Goal: Find specific fact: Find specific fact

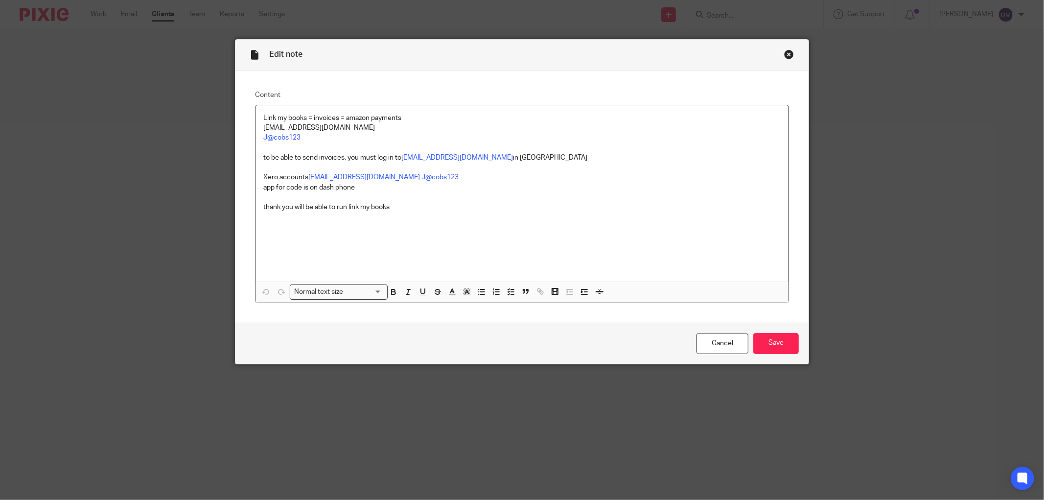
click at [788, 52] on div "Close this dialog window" at bounding box center [789, 54] width 10 height 10
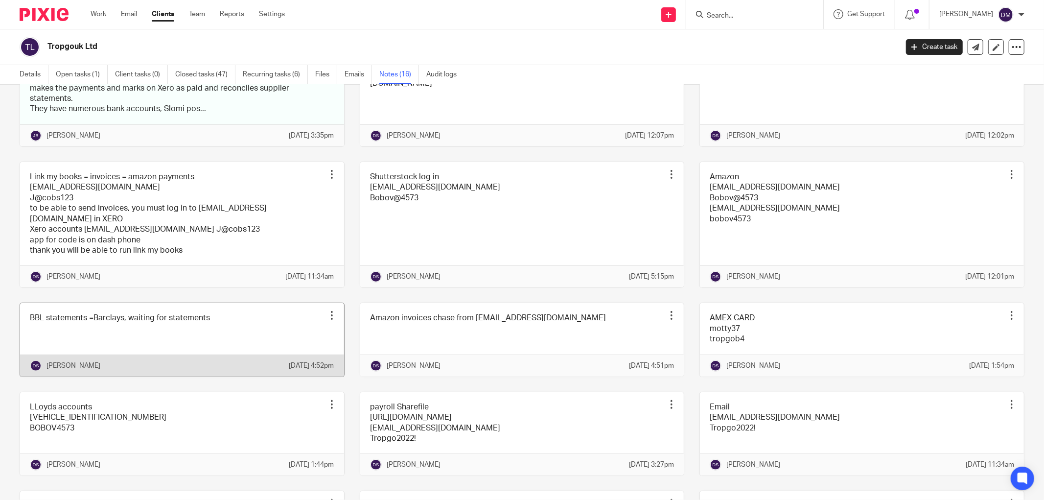
scroll to position [163, 0]
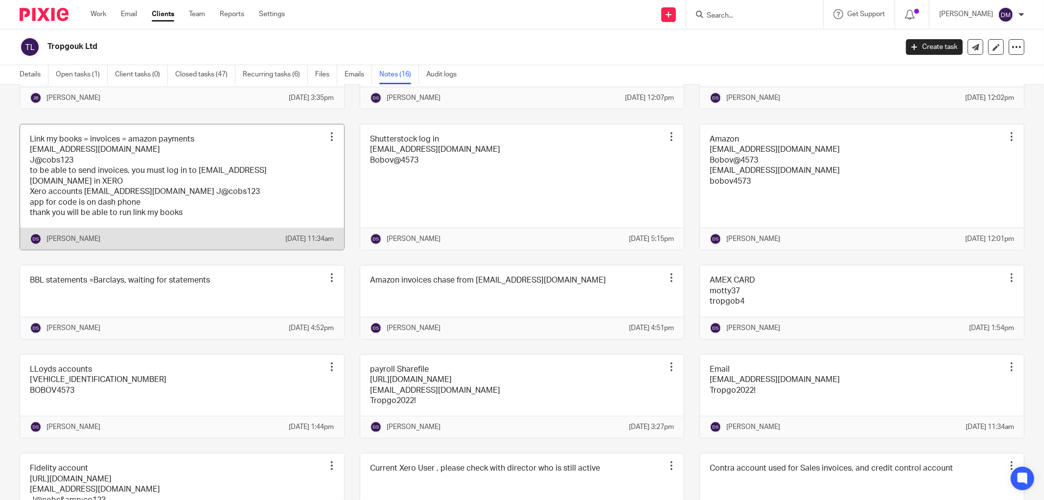
click at [175, 202] on link at bounding box center [182, 187] width 324 height 126
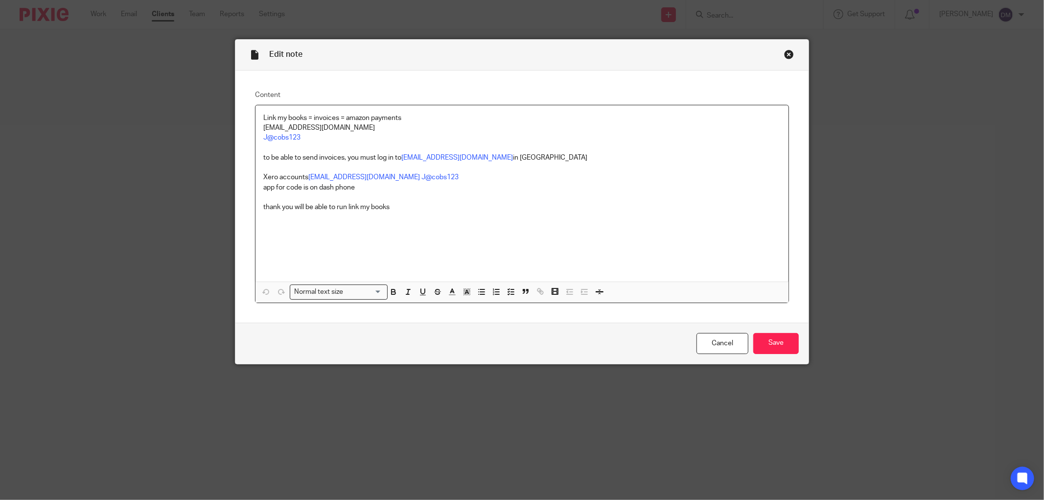
click at [786, 51] on div "Close this dialog window" at bounding box center [789, 54] width 10 height 10
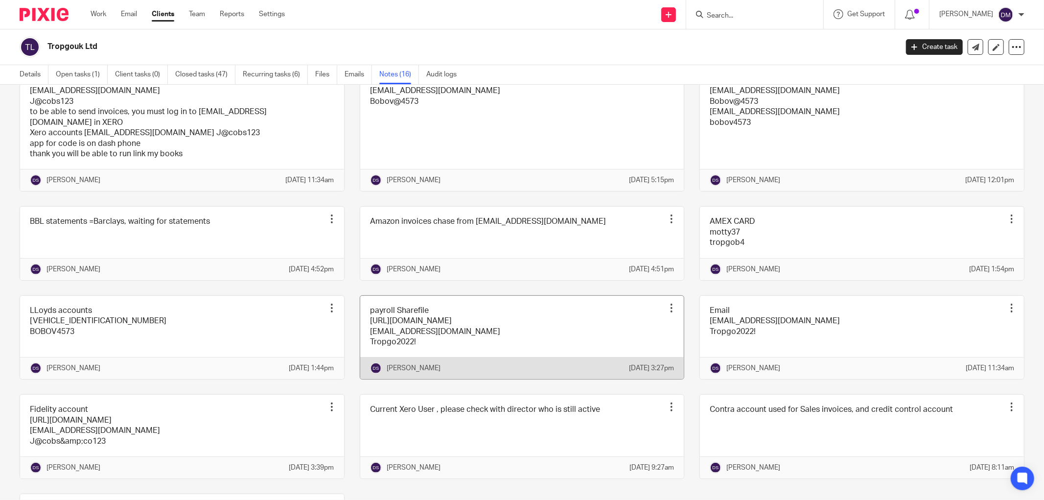
scroll to position [170, 0]
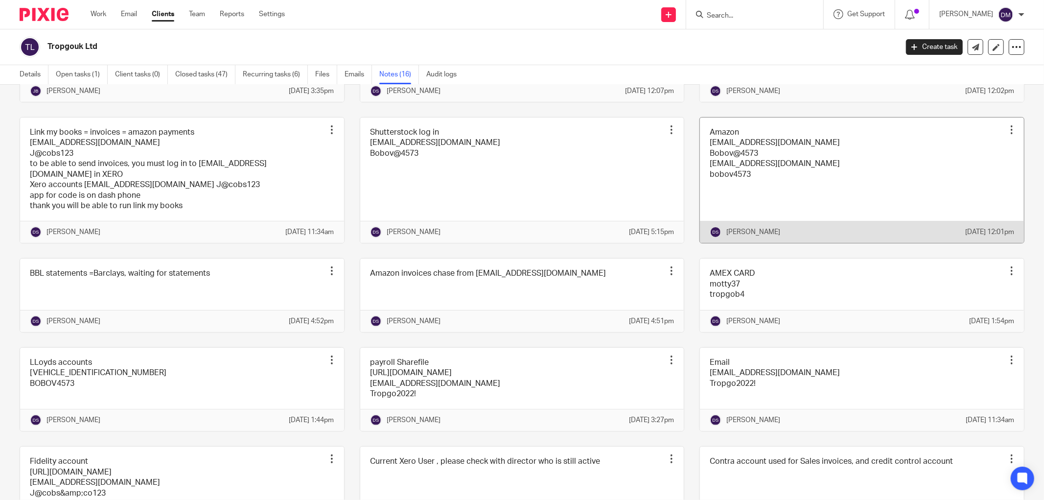
click at [850, 194] on link at bounding box center [862, 181] width 324 height 126
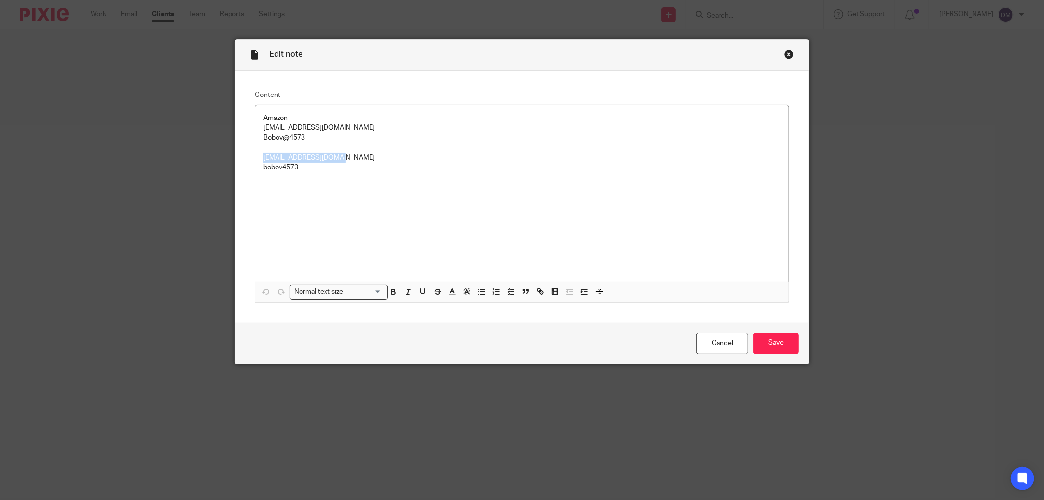
drag, startPoint x: 338, startPoint y: 157, endPoint x: 261, endPoint y: 157, distance: 76.9
click at [263, 157] on p "[EMAIL_ADDRESS][DOMAIN_NAME]" at bounding box center [521, 158] width 517 height 10
copy p "[EMAIL_ADDRESS][DOMAIN_NAME]"
click at [332, 193] on div "Amazon [EMAIL_ADDRESS][DOMAIN_NAME] Bobov@4573 [EMAIL_ADDRESS][DOMAIN_NAME] bob…" at bounding box center [522, 193] width 533 height 176
drag, startPoint x: 295, startPoint y: 169, endPoint x: 259, endPoint y: 170, distance: 35.7
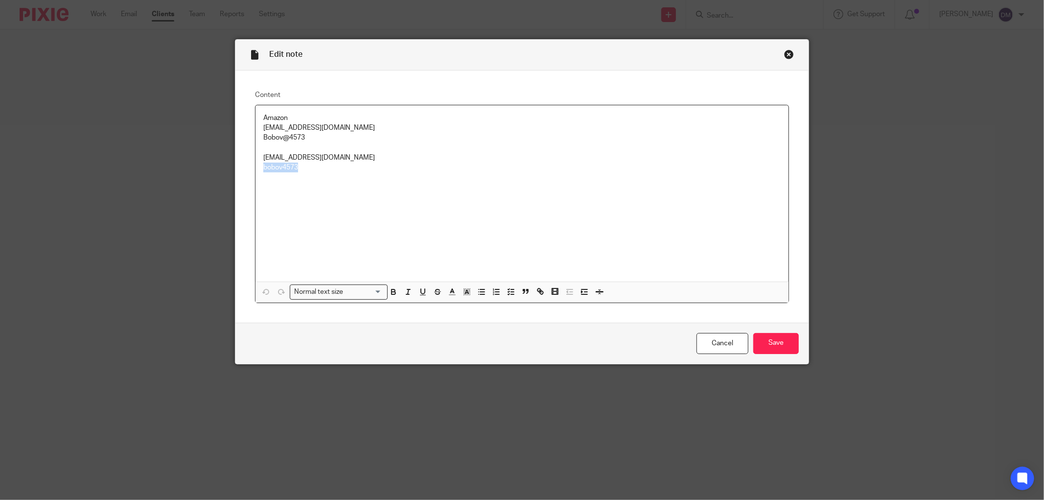
click at [263, 170] on p "bobov4573" at bounding box center [521, 168] width 517 height 10
copy p "bobov4573"
click at [784, 52] on div "Close this dialog window" at bounding box center [789, 54] width 10 height 10
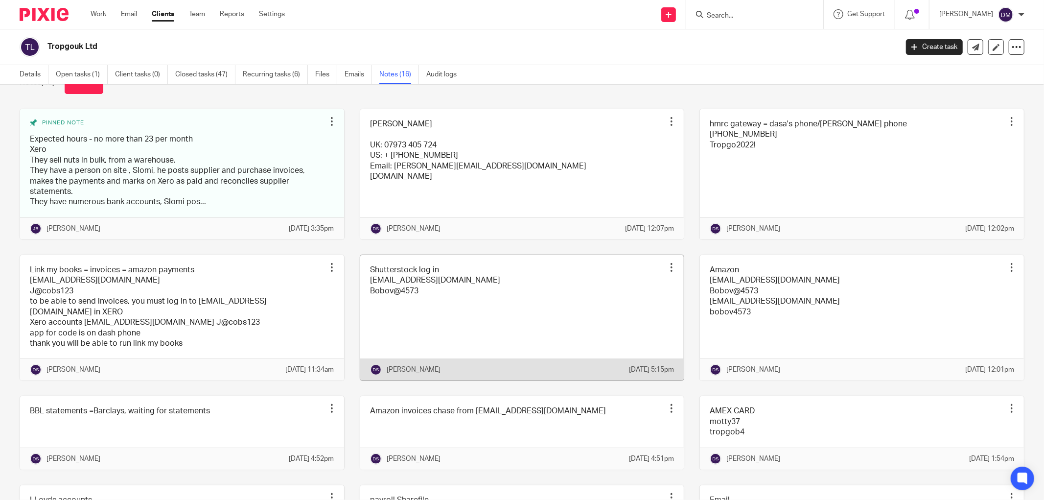
scroll to position [163, 0]
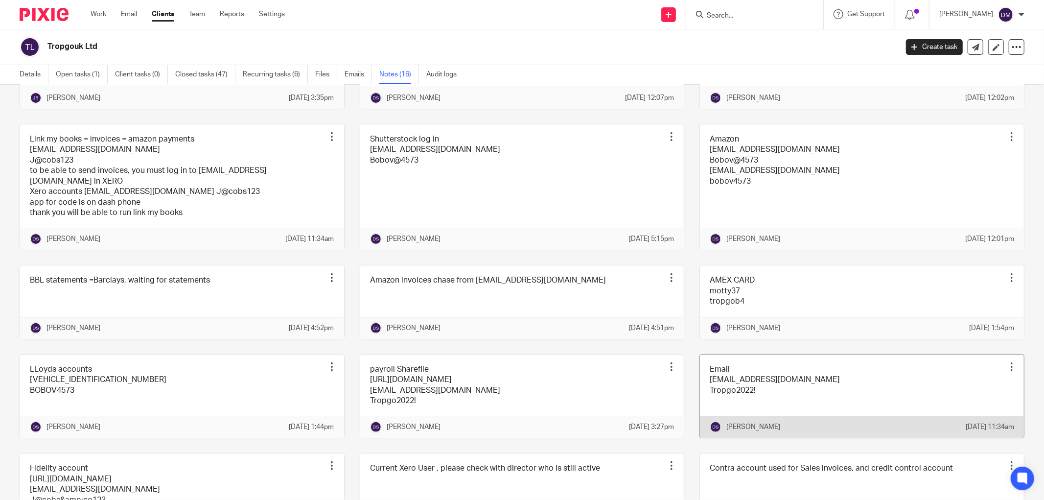
click at [761, 417] on link at bounding box center [862, 396] width 324 height 84
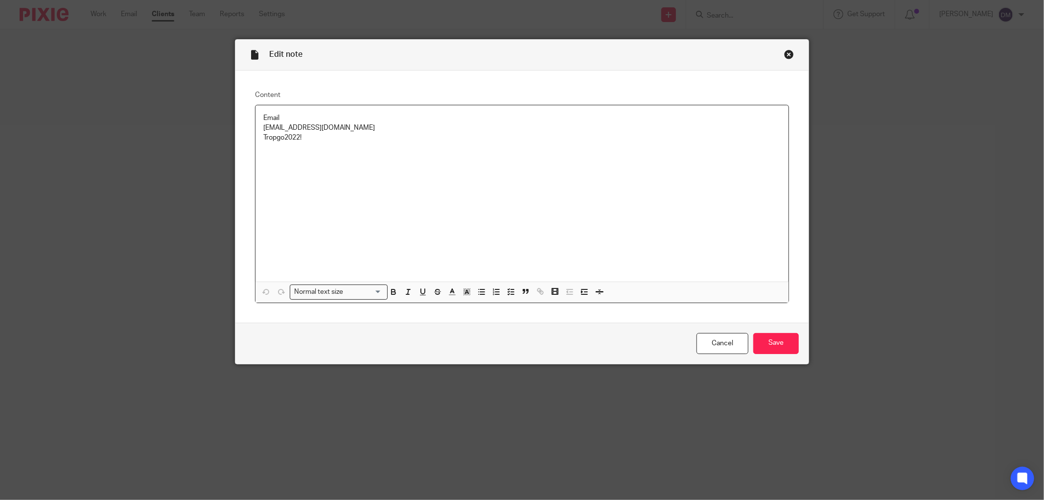
click at [347, 129] on p "[EMAIL_ADDRESS][DOMAIN_NAME]" at bounding box center [521, 128] width 517 height 10
drag, startPoint x: 317, startPoint y: 126, endPoint x: 259, endPoint y: 130, distance: 57.4
click at [263, 130] on p "accounts@tropgoltd.com" at bounding box center [521, 128] width 517 height 10
copy p "accounts@tropgoltd.com"
drag, startPoint x: 340, startPoint y: 187, endPoint x: 339, endPoint y: 180, distance: 7.4
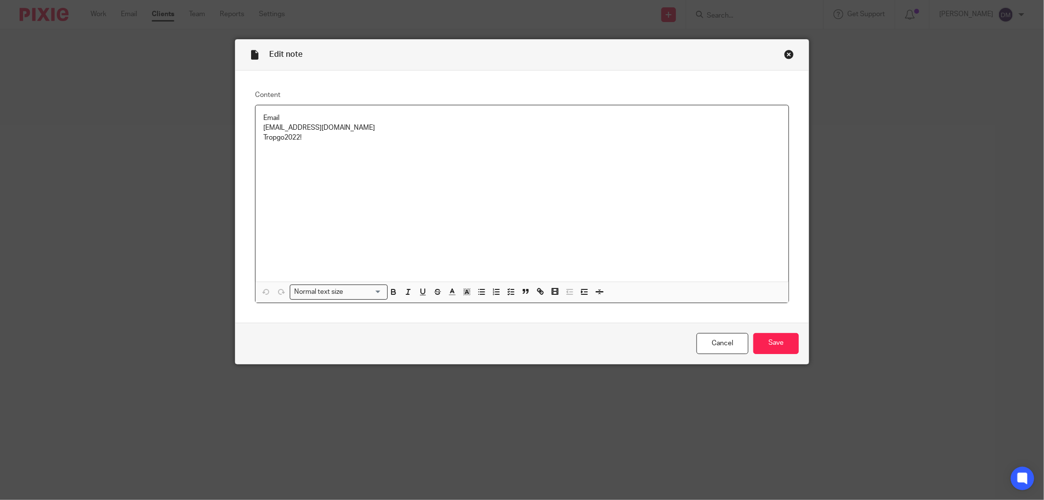
click at [340, 185] on div "Email accounts@tropgoltd.com Tropgo2022!" at bounding box center [522, 193] width 533 height 176
drag, startPoint x: 300, startPoint y: 137, endPoint x: 251, endPoint y: 139, distance: 48.5
click at [256, 139] on div "Email accounts@tropgoltd.com Tropgo2022!" at bounding box center [522, 193] width 533 height 176
copy p "Tropgo2022!"
click at [784, 54] on div "Close this dialog window" at bounding box center [789, 54] width 10 height 10
